Goal: Information Seeking & Learning: Learn about a topic

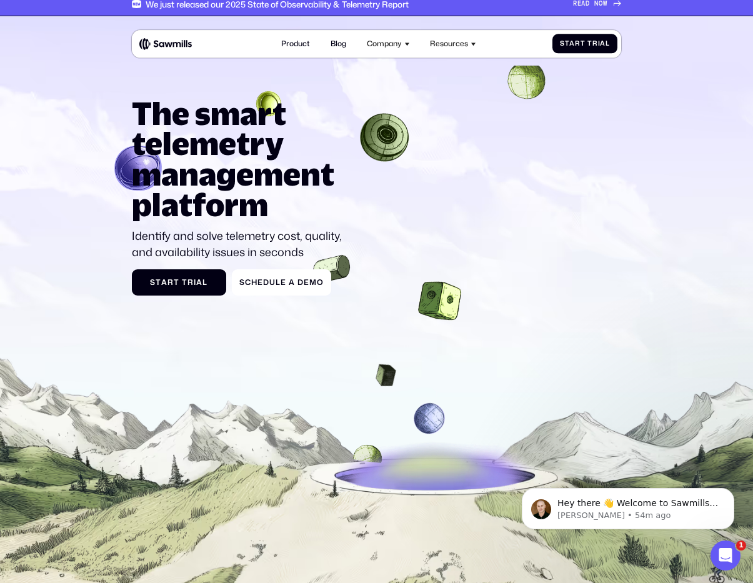
scroll to position [5, 0]
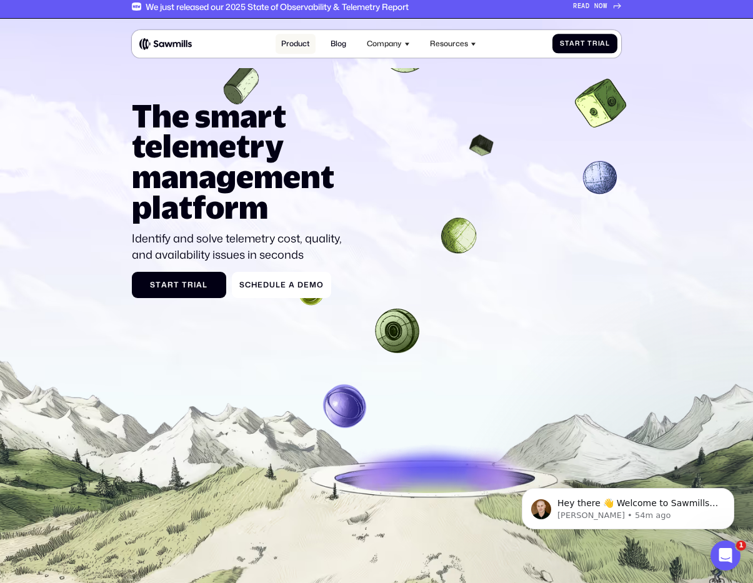
click at [292, 43] on link "Product" at bounding box center [296, 44] width 40 height 21
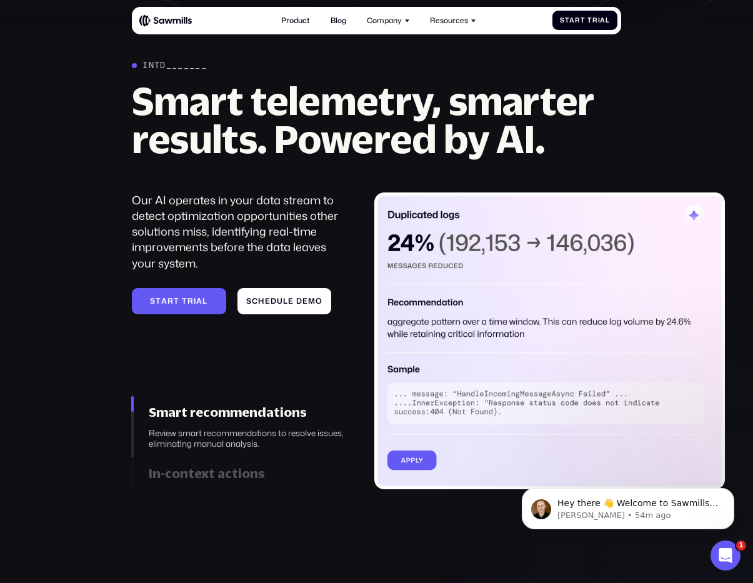
scroll to position [977, 0]
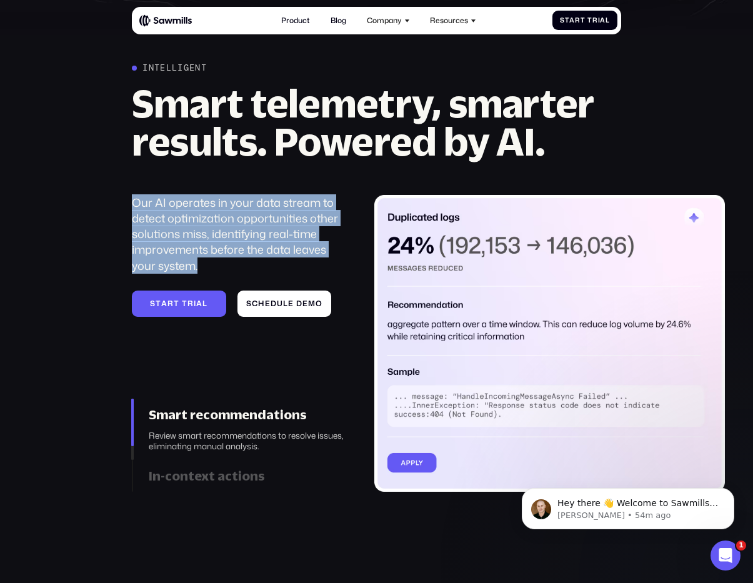
drag, startPoint x: 192, startPoint y: 255, endPoint x: 134, endPoint y: 197, distance: 82.2
click at [134, 197] on div "Our AI operates in your data stream to detect optimization opportunities other …" at bounding box center [240, 234] width 216 height 79
copy div "Our AI operates in your data stream to detect optimization opportunities other …"
